Goal: Transaction & Acquisition: Purchase product/service

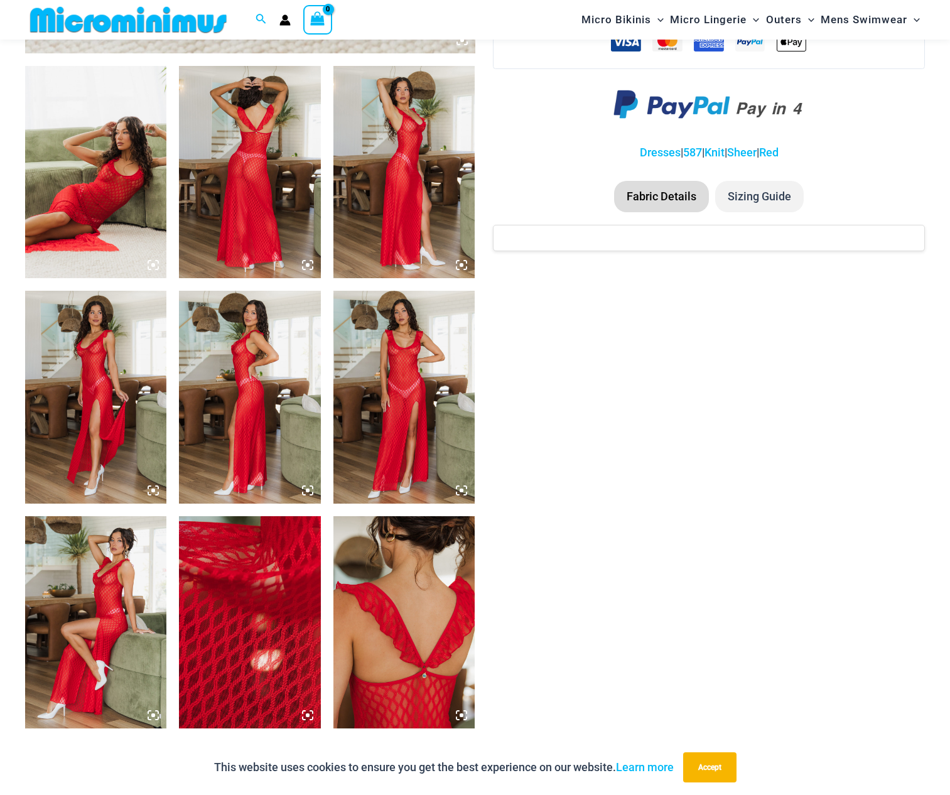
scroll to position [491, 0]
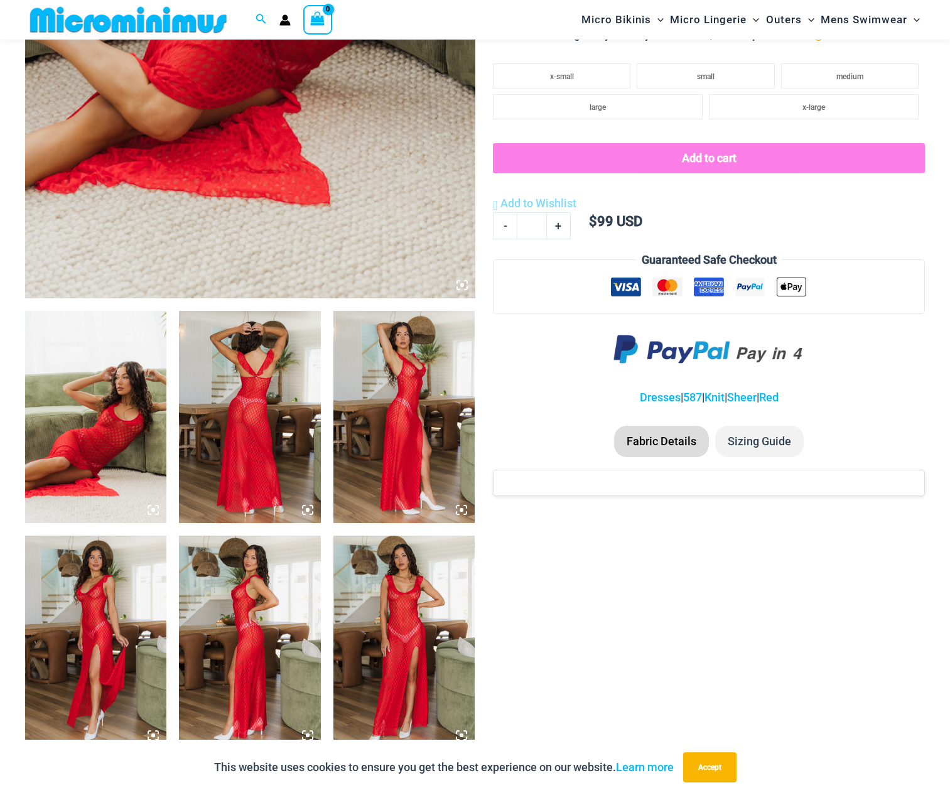
type input "**********"
click at [114, 434] on img at bounding box center [95, 417] width 141 height 212
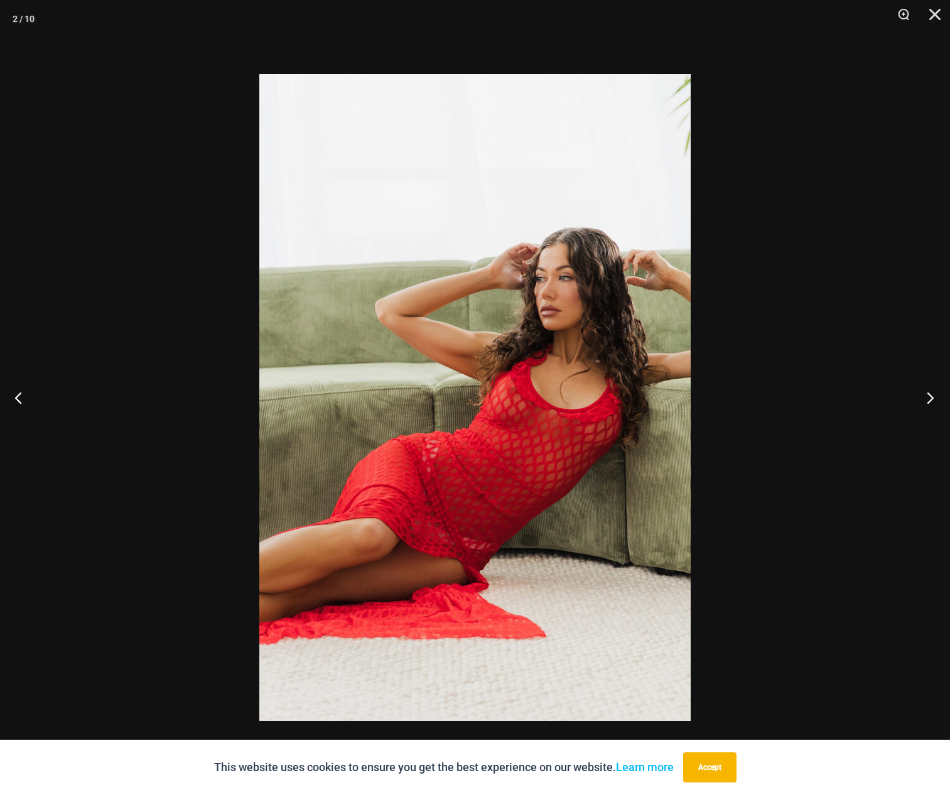
click at [931, 401] on button "Next" at bounding box center [926, 397] width 47 height 63
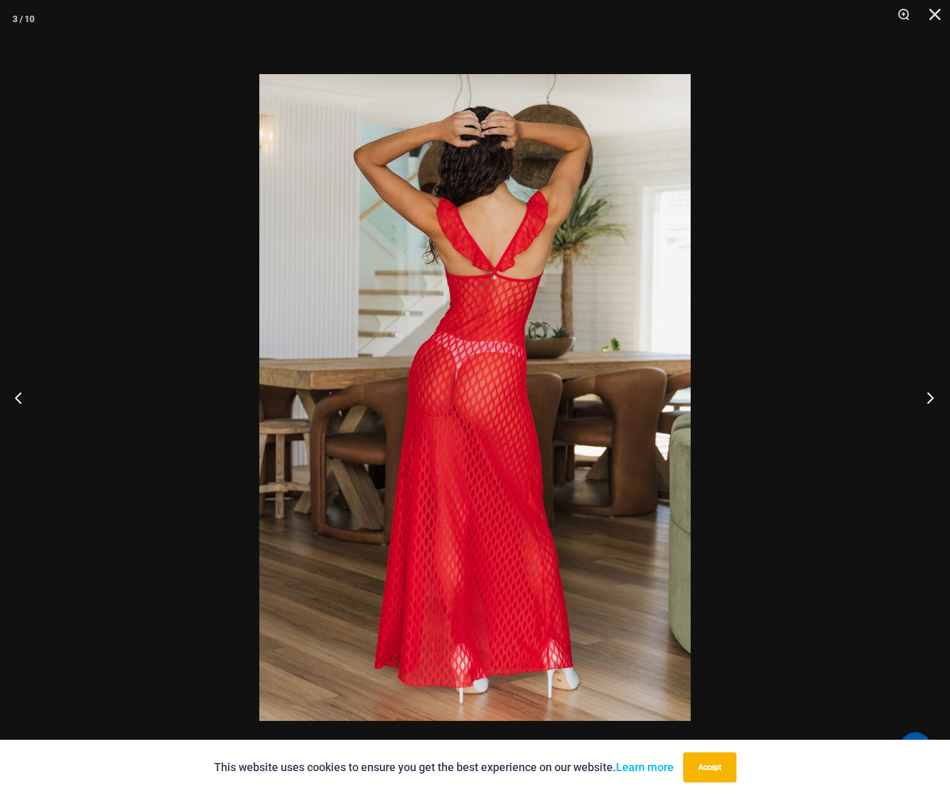
click at [930, 393] on button "Next" at bounding box center [926, 397] width 47 height 63
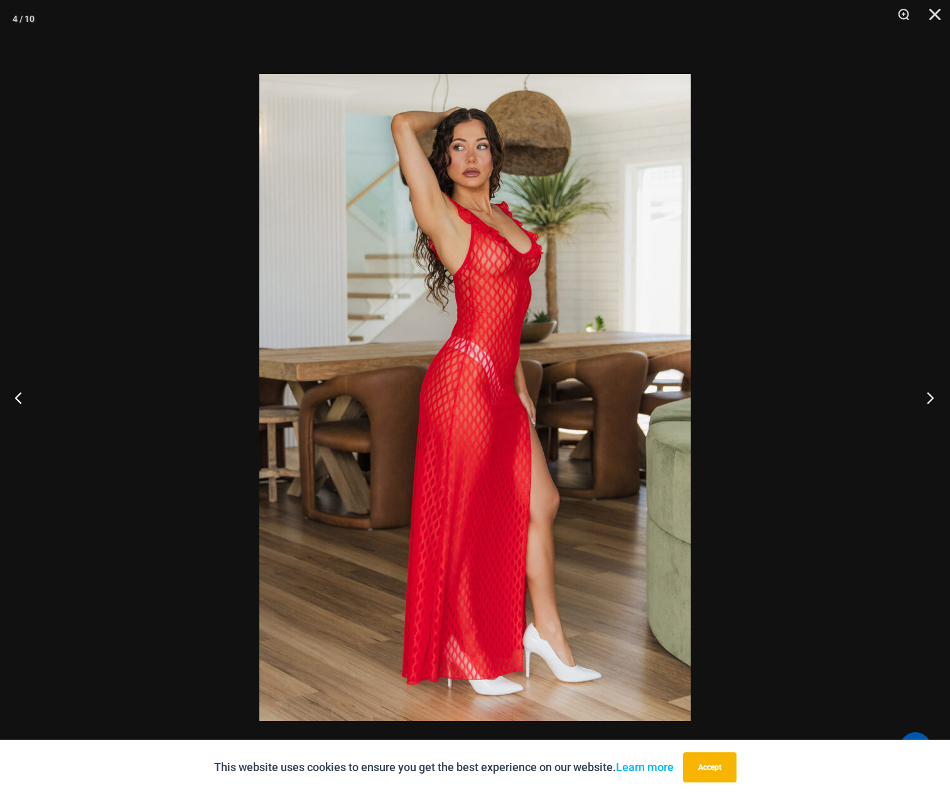
click at [929, 393] on button "Next" at bounding box center [926, 397] width 47 height 63
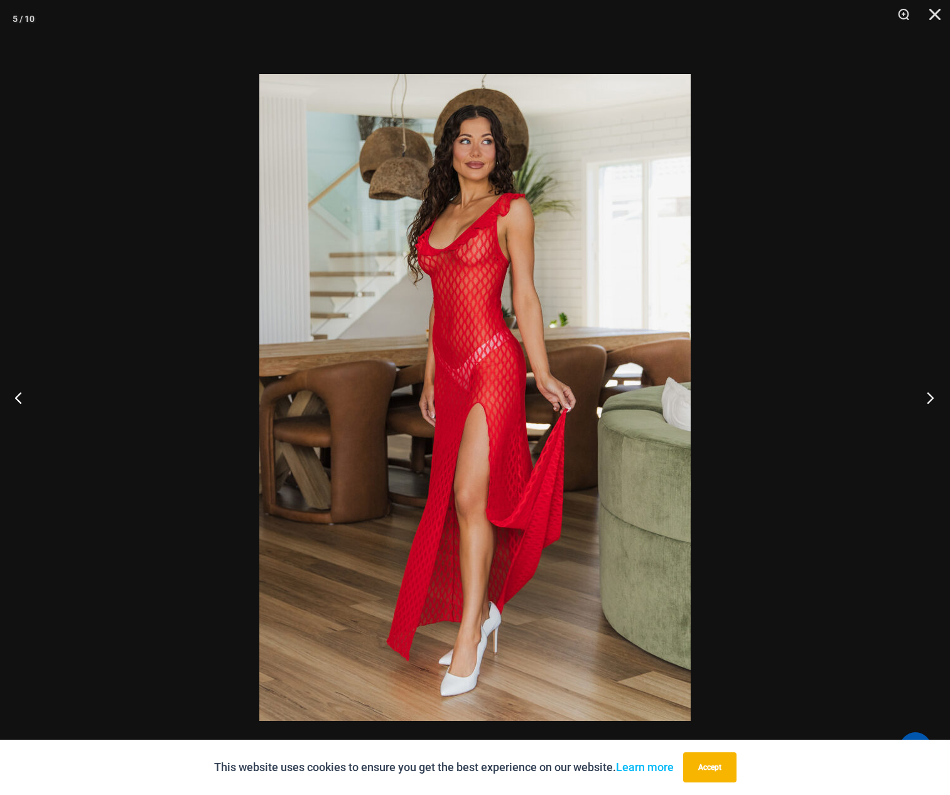
click at [929, 393] on button "Next" at bounding box center [926, 397] width 47 height 63
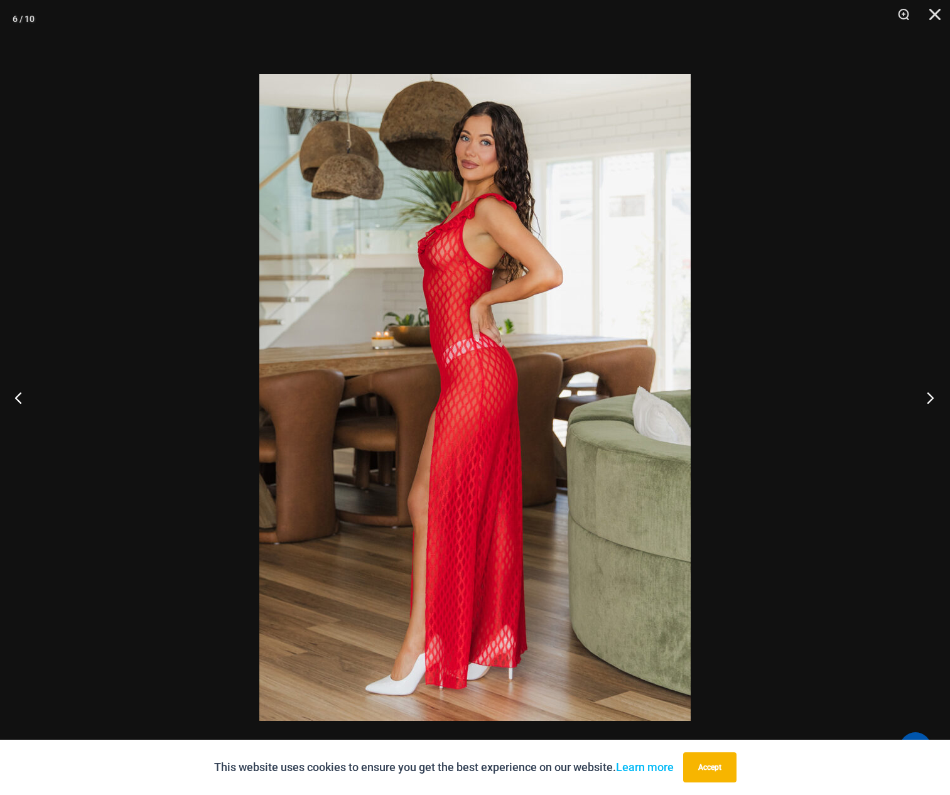
click at [933, 391] on button "Next" at bounding box center [926, 397] width 47 height 63
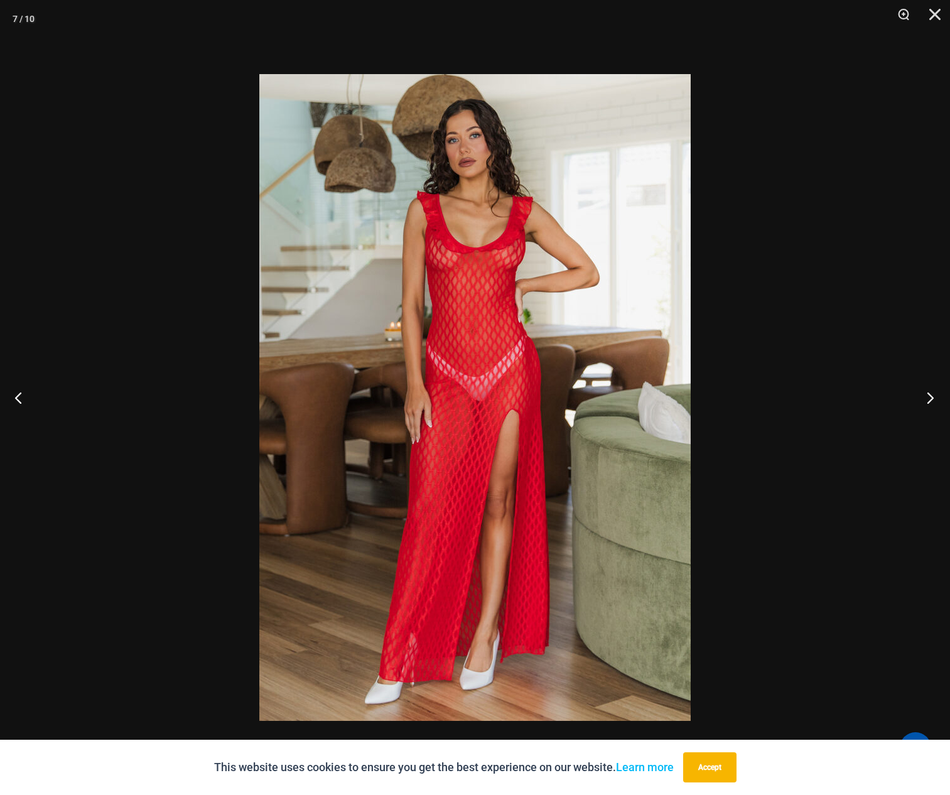
click at [933, 391] on button "Next" at bounding box center [926, 397] width 47 height 63
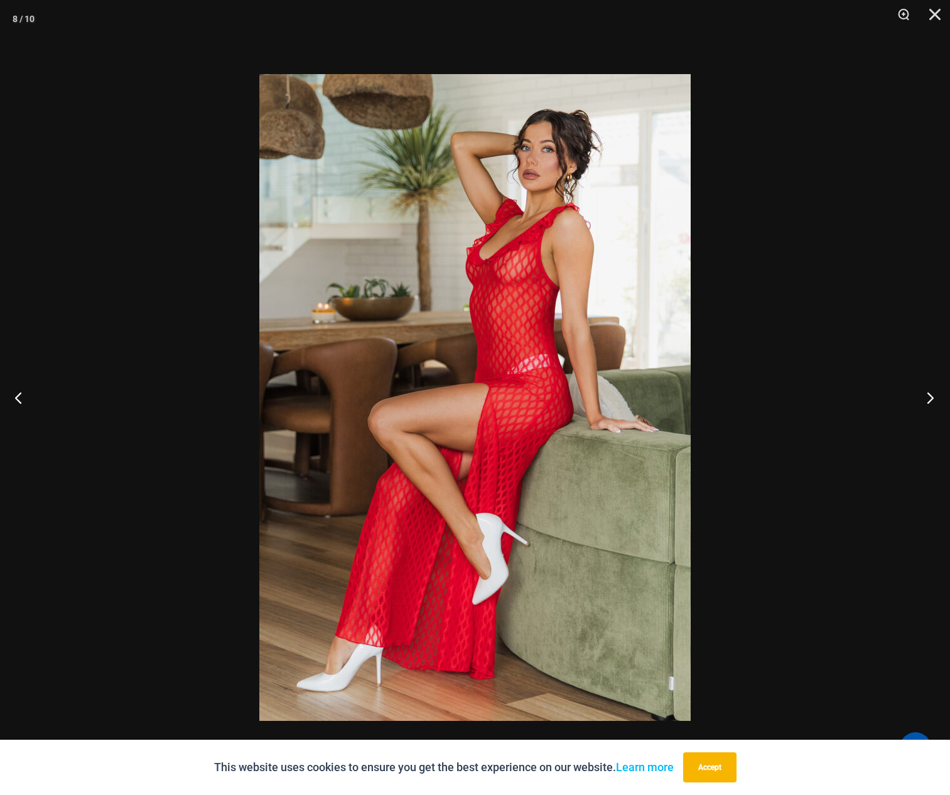
click at [933, 391] on button "Next" at bounding box center [926, 397] width 47 height 63
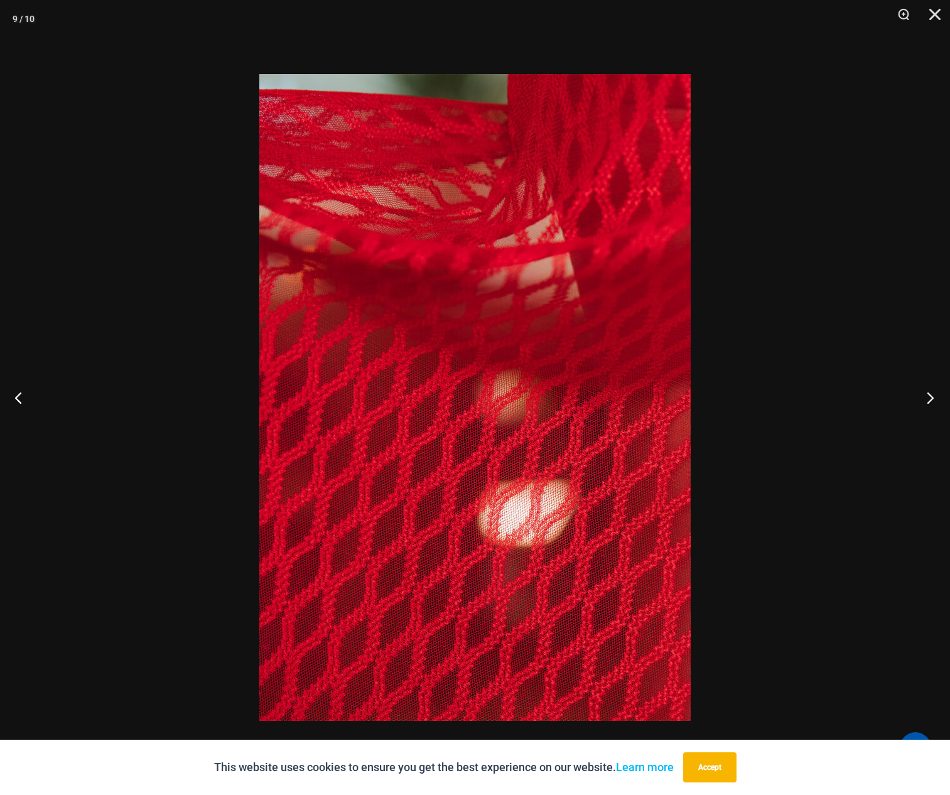
click at [933, 391] on button "Next" at bounding box center [926, 397] width 47 height 63
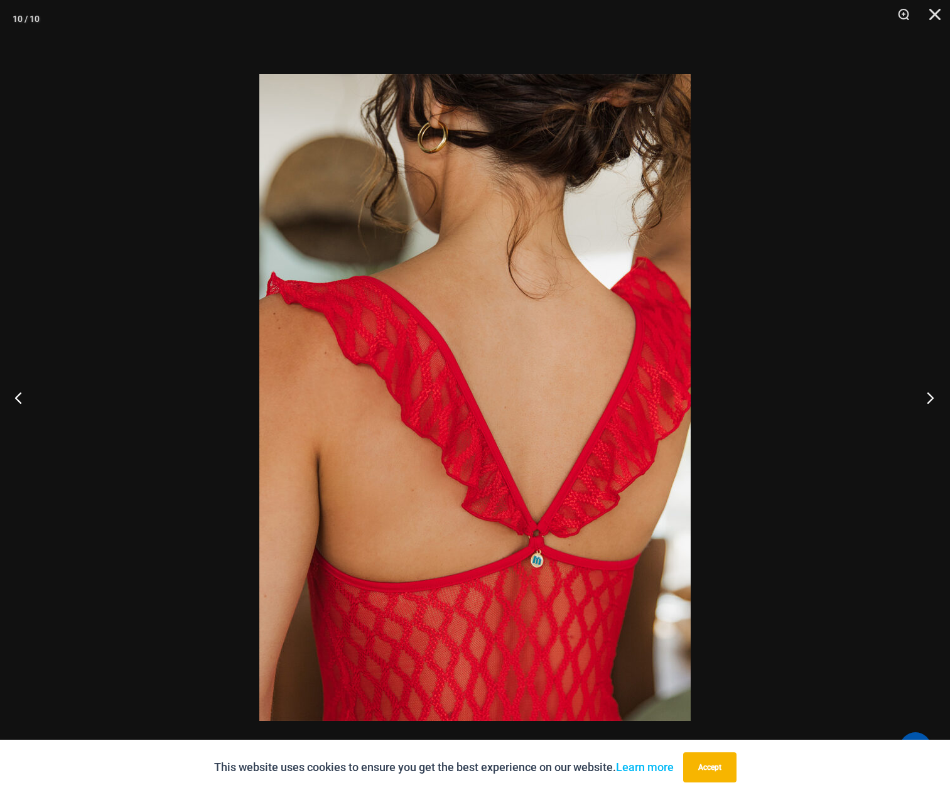
click at [933, 391] on button "Next" at bounding box center [926, 397] width 47 height 63
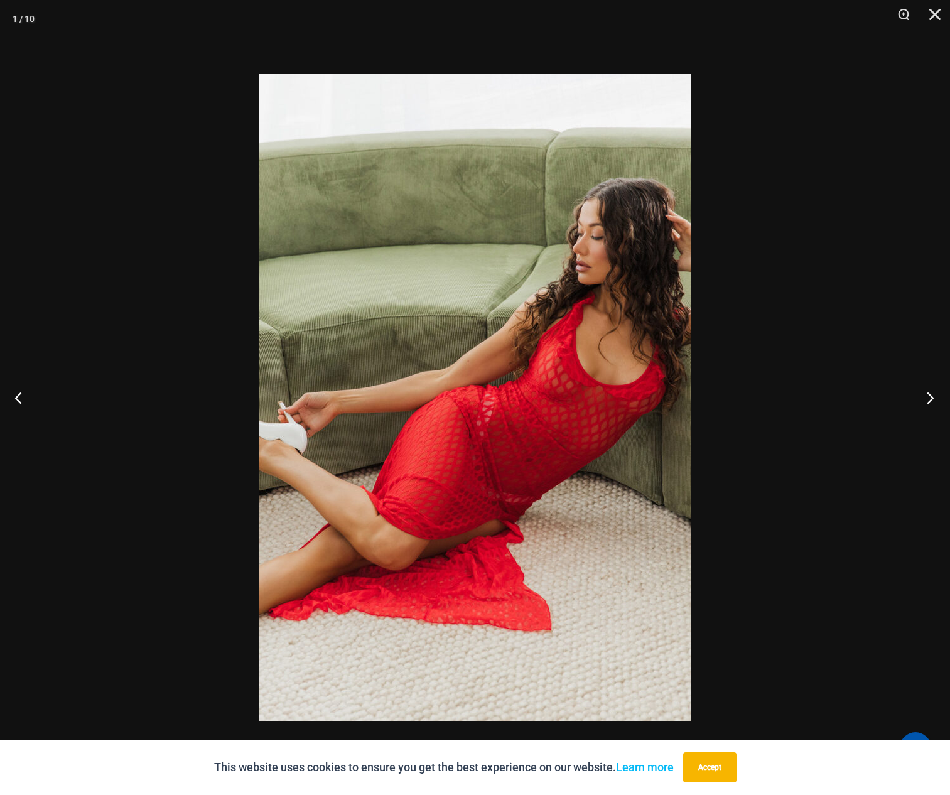
click at [933, 391] on button "Next" at bounding box center [926, 397] width 47 height 63
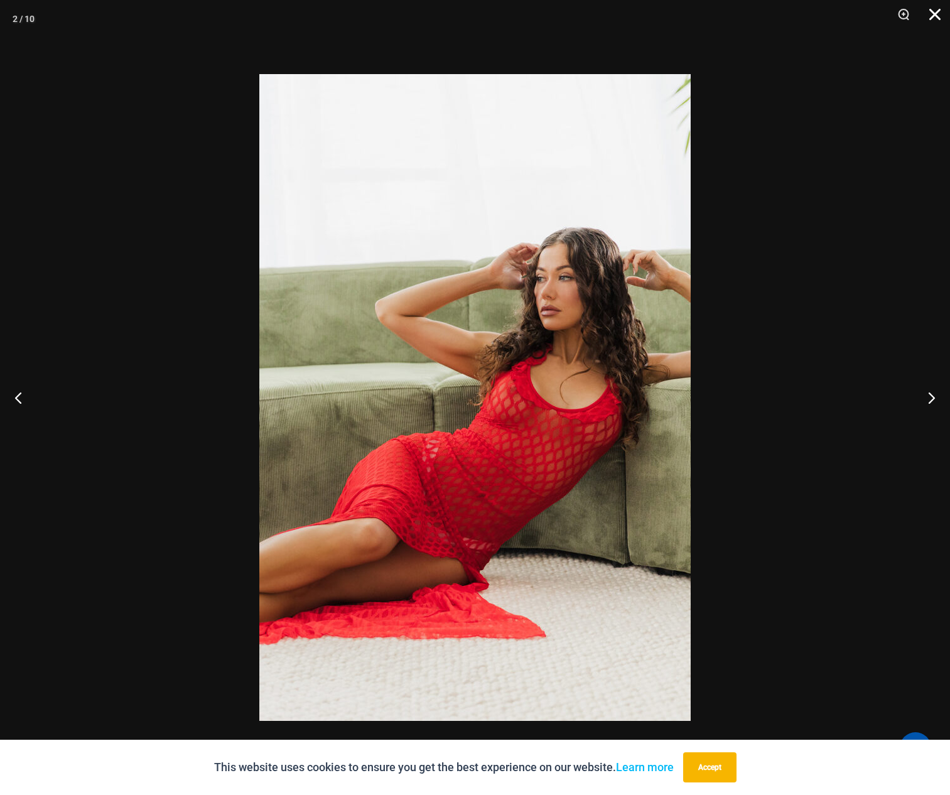
click at [936, 15] on button "Close" at bounding box center [930, 19] width 31 height 38
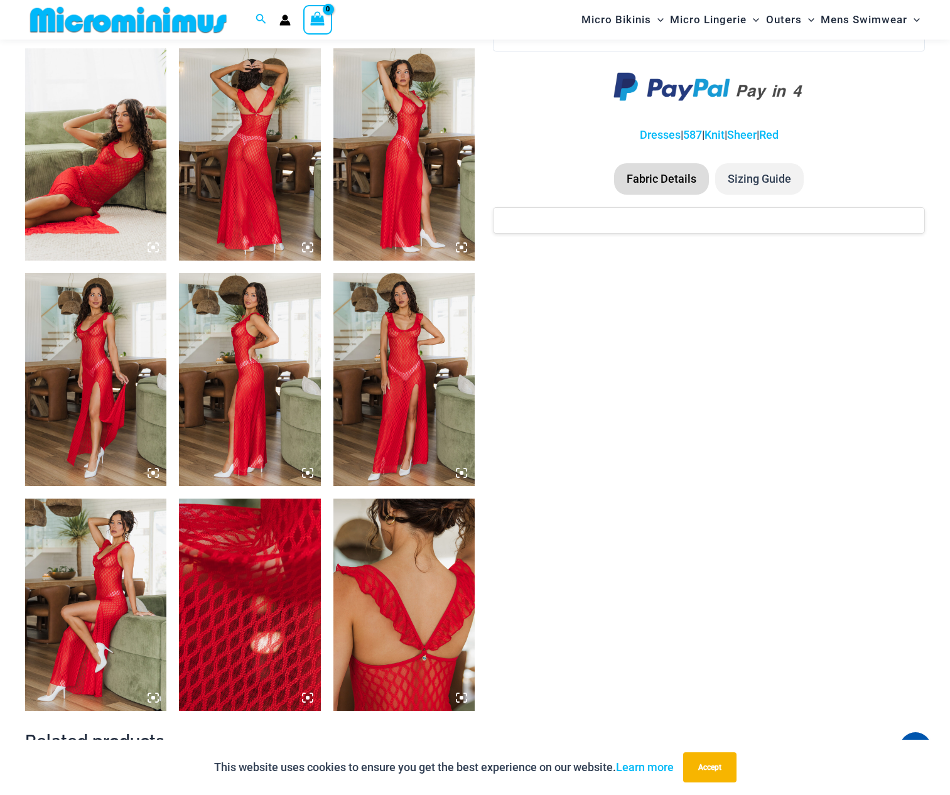
scroll to position [742, 0]
